Goal: Transaction & Acquisition: Purchase product/service

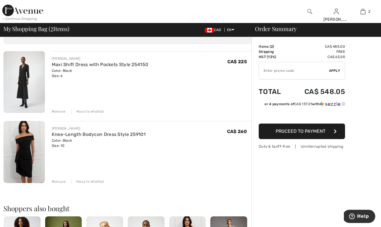
scroll to position [40, 0]
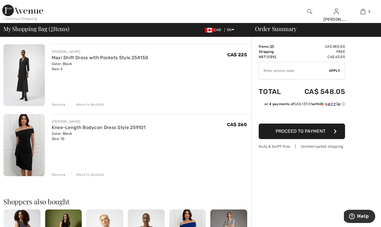
click at [323, 130] on span "Proceed to Payment" at bounding box center [301, 131] width 50 height 5
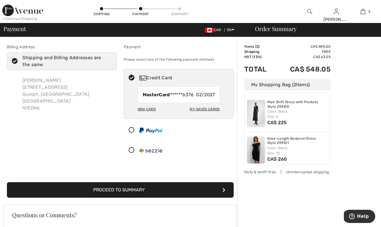
click at [124, 189] on button "Proceed to Summary" at bounding box center [120, 191] width 227 height 16
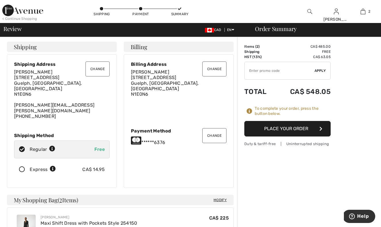
click at [22, 167] on icon at bounding box center [21, 170] width 15 height 6
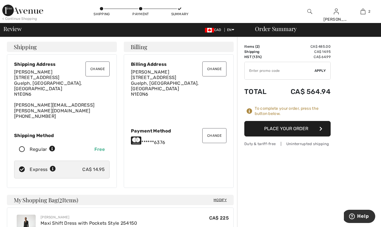
click at [303, 129] on button "Place Your Order" at bounding box center [287, 129] width 86 height 16
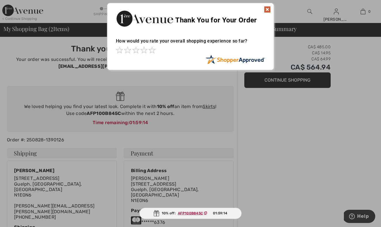
click at [196, 213] on ins "AFP100B845C" at bounding box center [190, 214] width 25 height 4
click at [156, 214] on img at bounding box center [157, 214] width 6 height 6
click at [268, 7] on img at bounding box center [267, 9] width 7 height 7
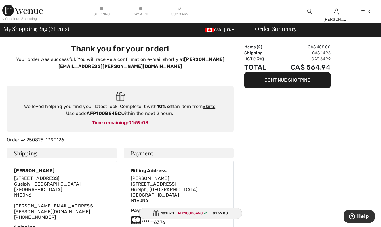
click at [179, 214] on ins "AFP100B845C" at bounding box center [190, 214] width 25 height 4
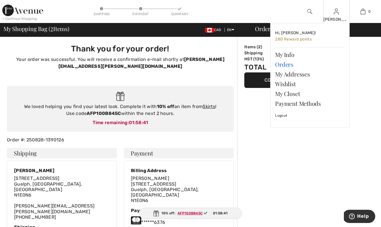
click at [287, 63] on link "Orders" at bounding box center [310, 65] width 70 height 10
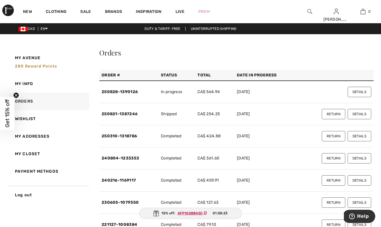
click at [332, 112] on button "Return" at bounding box center [334, 114] width 24 height 10
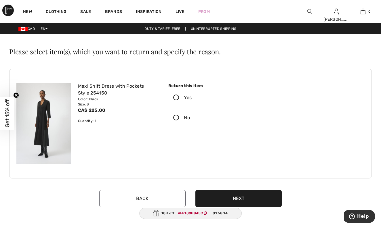
click at [177, 96] on icon at bounding box center [176, 98] width 15 height 6
click at [192, 96] on input "Yes" at bounding box center [194, 97] width 4 height 17
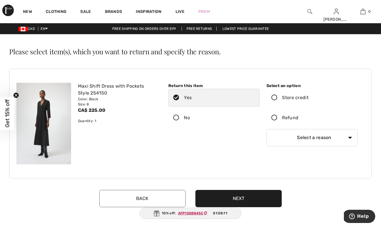
click at [275, 116] on icon at bounding box center [274, 118] width 15 height 6
click at [299, 116] on input "Refund" at bounding box center [301, 117] width 4 height 17
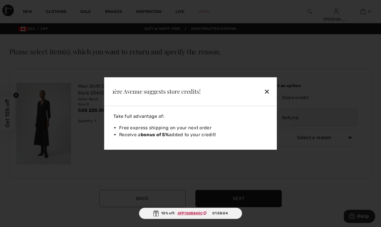
click at [267, 91] on div "✕" at bounding box center [253, 92] width 37 height 12
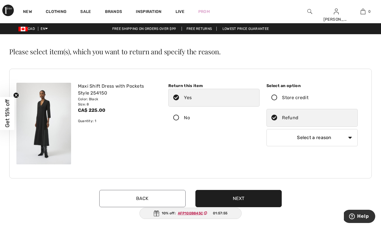
select select "6"
click at [240, 197] on button "Next" at bounding box center [239, 198] width 86 height 17
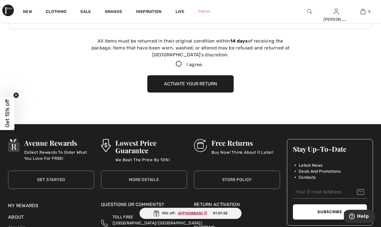
scroll to position [153, 0]
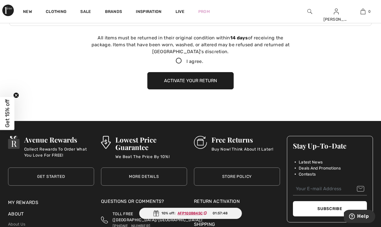
click at [177, 61] on icon at bounding box center [178, 61] width 15 height 6
click at [203, 61] on input "I agree." at bounding box center [205, 61] width 4 height 4
checkbox input "true"
click at [185, 80] on button "Activate your return" at bounding box center [190, 80] width 86 height 17
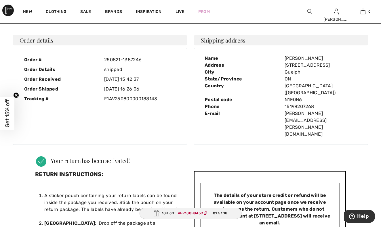
scroll to position [8, 0]
